Goal: Transaction & Acquisition: Obtain resource

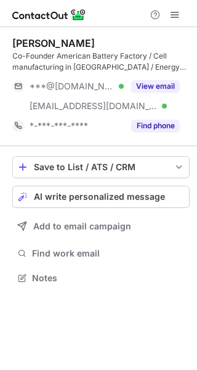
scroll to position [269, 197]
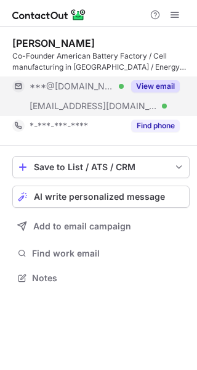
click at [155, 82] on button "View email" at bounding box center [155, 86] width 49 height 12
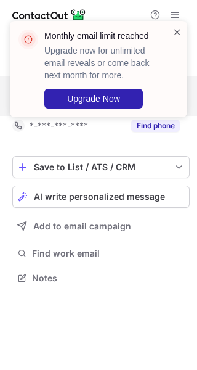
click at [177, 33] on span at bounding box center [178, 32] width 10 height 12
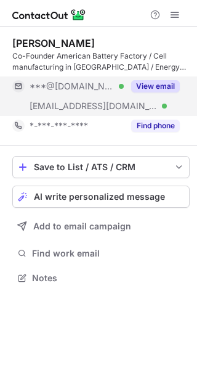
click at [177, 20] on div "Monthly email limit reached Upgrade now for unlimited email reveals or come bac…" at bounding box center [98, 74] width 197 height 131
click at [175, 14] on span at bounding box center [175, 15] width 10 height 10
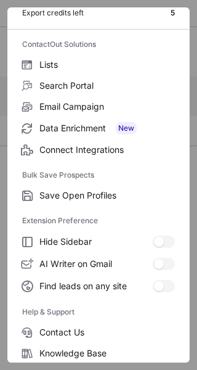
scroll to position [144, 0]
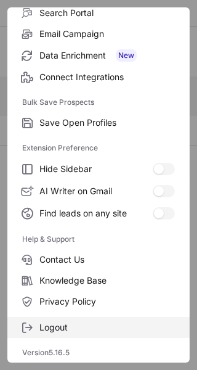
click at [55, 323] on span "Logout" at bounding box center [107, 327] width 136 height 11
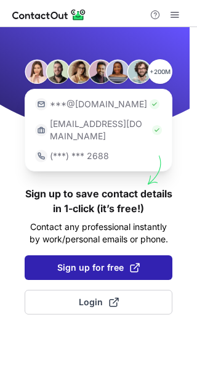
click at [72, 261] on span "Sign up for free" at bounding box center [98, 267] width 83 height 12
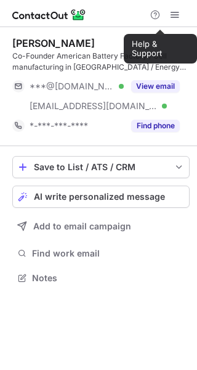
scroll to position [269, 197]
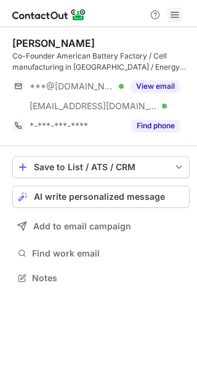
click at [178, 12] on span at bounding box center [175, 15] width 10 height 10
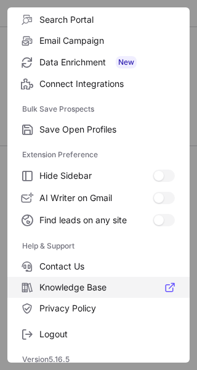
scroll to position [144, 0]
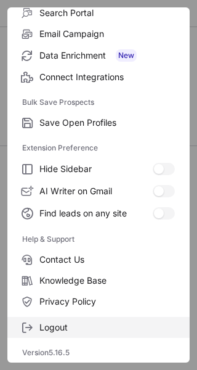
click at [49, 319] on label "Logout" at bounding box center [98, 327] width 182 height 21
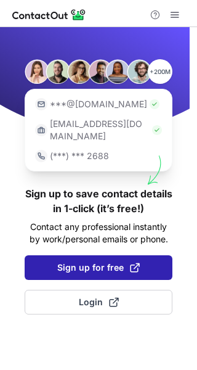
click at [104, 255] on button "Sign up for free" at bounding box center [99, 267] width 148 height 25
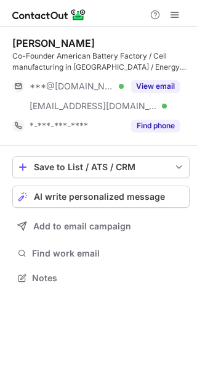
scroll to position [269, 197]
click at [179, 19] on span at bounding box center [175, 15] width 10 height 10
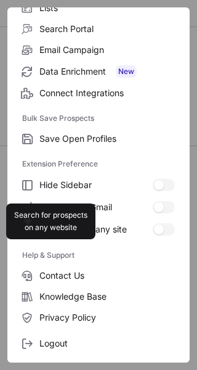
scroll to position [144, 0]
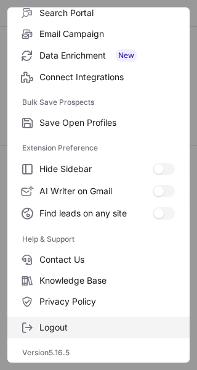
click at [58, 334] on label "Logout" at bounding box center [98, 327] width 182 height 21
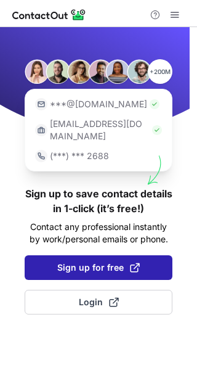
click at [81, 261] on span "Sign up for free" at bounding box center [98, 267] width 83 height 12
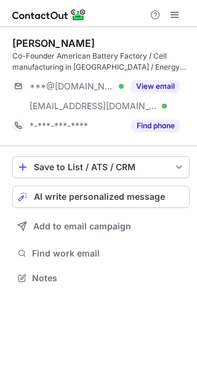
scroll to position [269, 197]
click at [176, 13] on span at bounding box center [175, 15] width 10 height 10
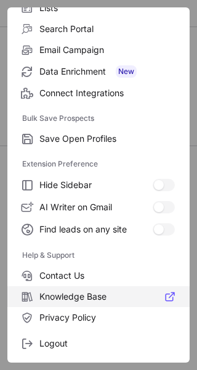
scroll to position [144, 0]
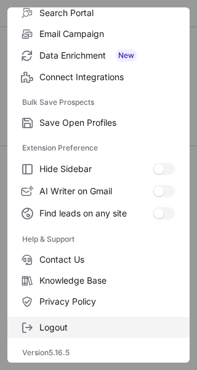
click at [39, 326] on span "Logout" at bounding box center [107, 327] width 136 height 11
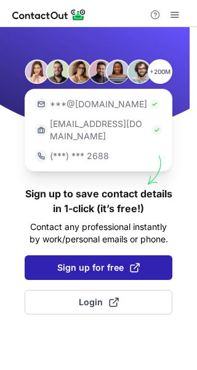
click at [94, 261] on span "Sign up for free" at bounding box center [98, 267] width 83 height 12
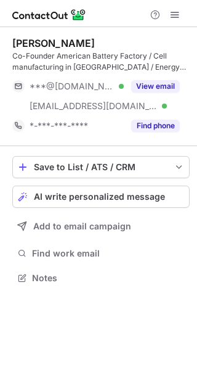
scroll to position [269, 197]
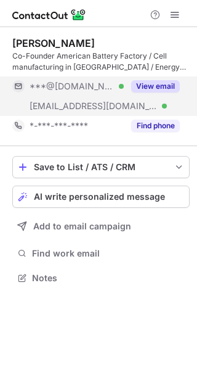
click at [158, 86] on button "View email" at bounding box center [155, 86] width 49 height 12
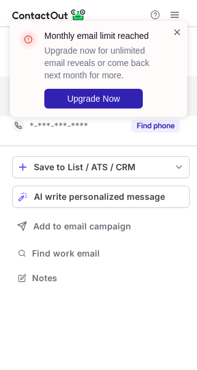
click at [174, 37] on span at bounding box center [178, 32] width 10 height 12
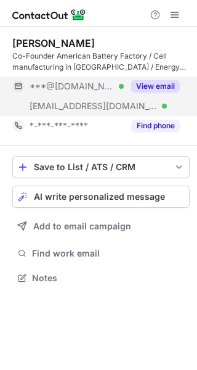
click at [176, 15] on span at bounding box center [175, 15] width 10 height 10
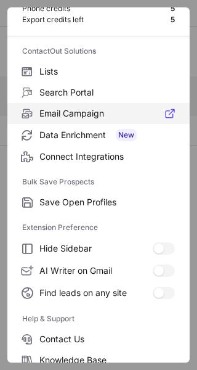
scroll to position [144, 0]
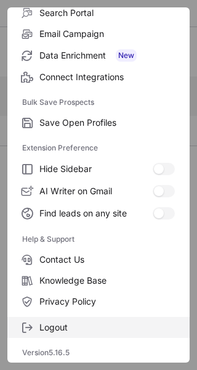
click at [47, 329] on span "Logout" at bounding box center [107, 327] width 136 height 11
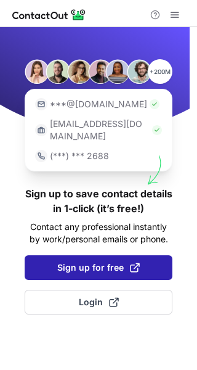
click at [96, 255] on button "Sign up for free" at bounding box center [99, 267] width 148 height 25
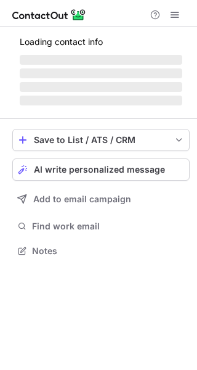
scroll to position [269, 197]
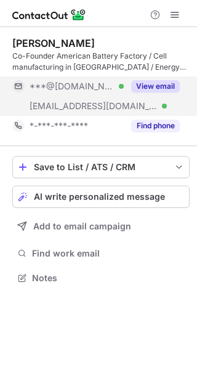
click at [142, 88] on button "View email" at bounding box center [155, 86] width 49 height 12
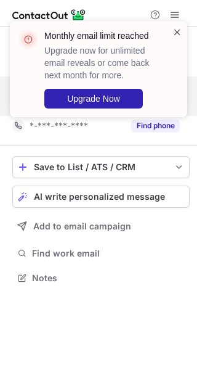
click at [176, 31] on span at bounding box center [178, 32] width 10 height 12
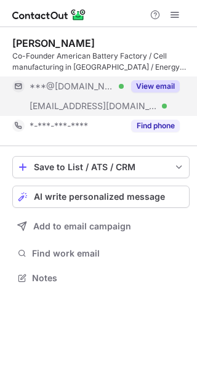
click at [176, 15] on div "Monthly email limit reached Upgrade now for unlimited email reveals or come bac…" at bounding box center [98, 21] width 197 height 25
click at [176, 15] on span at bounding box center [175, 15] width 10 height 10
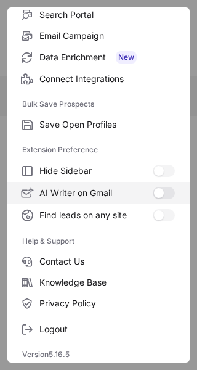
scroll to position [144, 0]
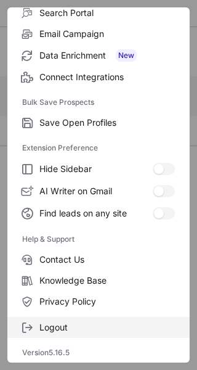
click at [48, 321] on label "Logout" at bounding box center [98, 327] width 182 height 21
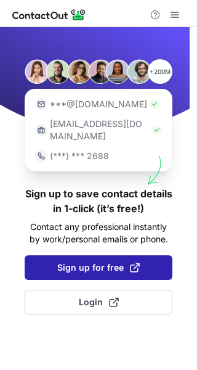
click at [83, 261] on span "Sign up for free" at bounding box center [98, 267] width 83 height 12
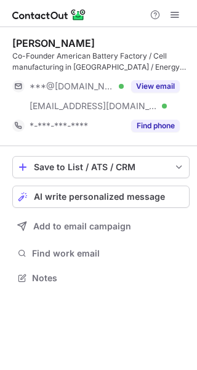
scroll to position [269, 197]
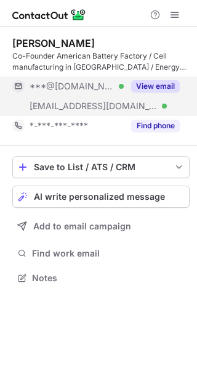
click at [143, 80] on button "View email" at bounding box center [155, 86] width 49 height 12
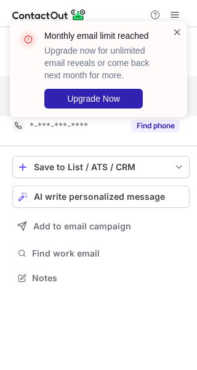
click at [174, 31] on span at bounding box center [178, 32] width 10 height 12
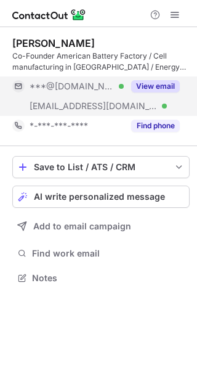
click at [171, 14] on div "Monthly email limit reached Upgrade now for unlimited email reveals or come bac…" at bounding box center [98, 74] width 197 height 131
click at [171, 14] on span at bounding box center [175, 15] width 10 height 10
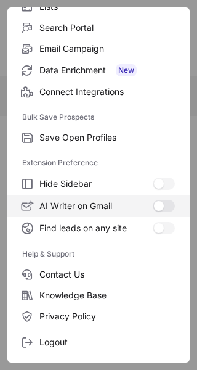
scroll to position [144, 0]
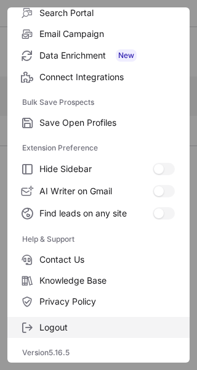
click at [57, 333] on label "Logout" at bounding box center [98, 327] width 182 height 21
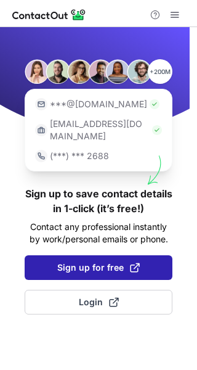
click at [92, 261] on span "Sign up for free" at bounding box center [98, 267] width 83 height 12
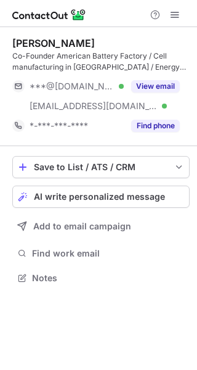
scroll to position [269, 197]
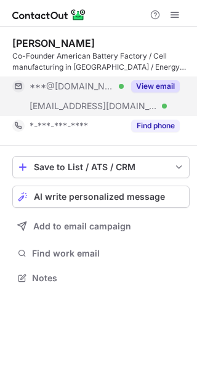
click at [160, 82] on button "View email" at bounding box center [155, 86] width 49 height 12
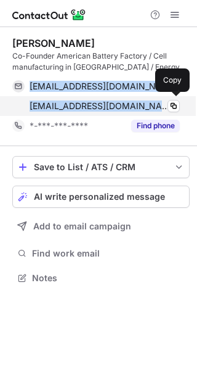
drag, startPoint x: 24, startPoint y: 86, endPoint x: 149, endPoint y: 107, distance: 126.8
click at [149, 107] on div "[EMAIL_ADDRESS][DOMAIN_NAME] Verified Copy [EMAIL_ADDRESS][DOMAIN_NAME] Verifie…" at bounding box center [96, 95] width 168 height 39
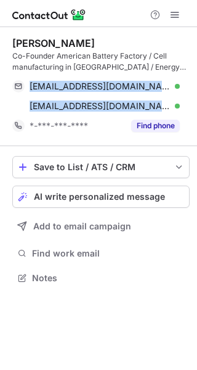
copy div "[EMAIL_ADDRESS][DOMAIN_NAME] Verified Copy [EMAIL_ADDRESS][DOMAIN_NAME]"
